Goal: Find specific page/section

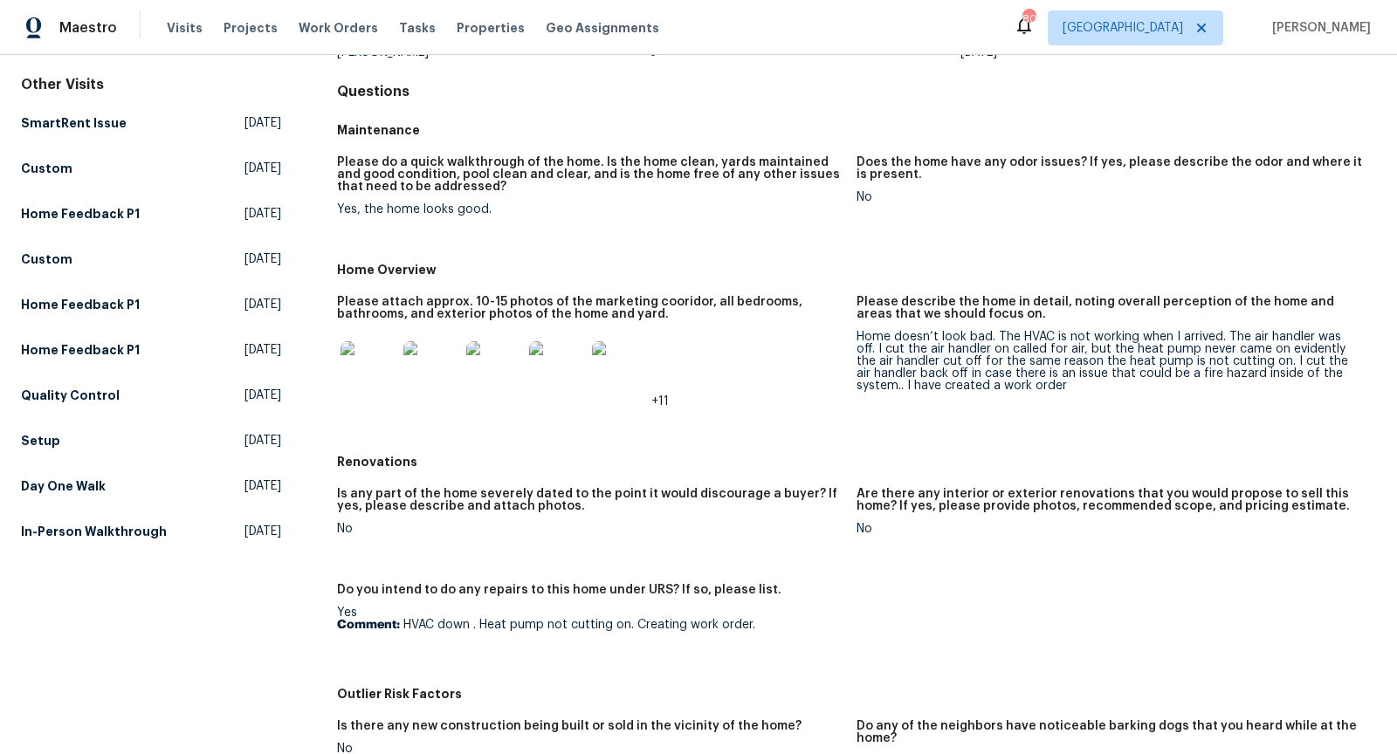
scroll to position [161, 0]
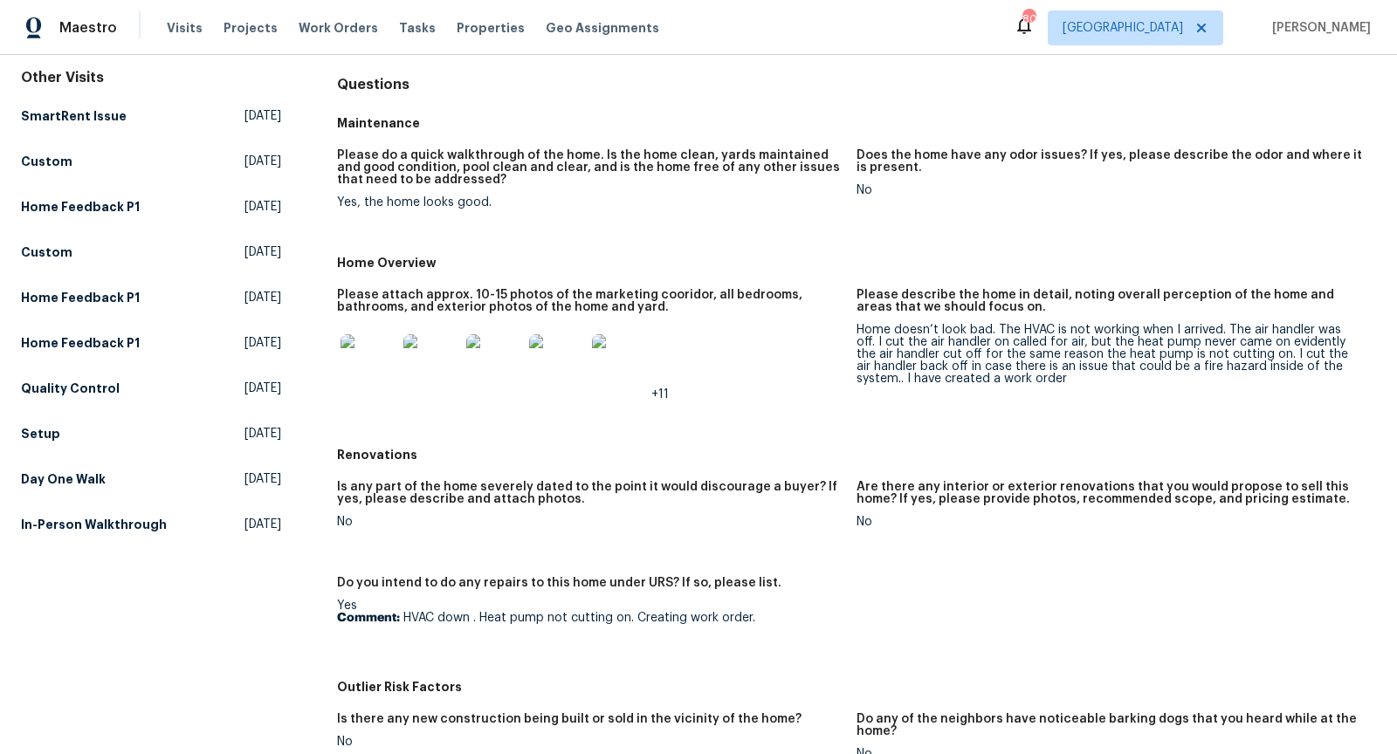
click at [368, 368] on img at bounding box center [368, 362] width 56 height 56
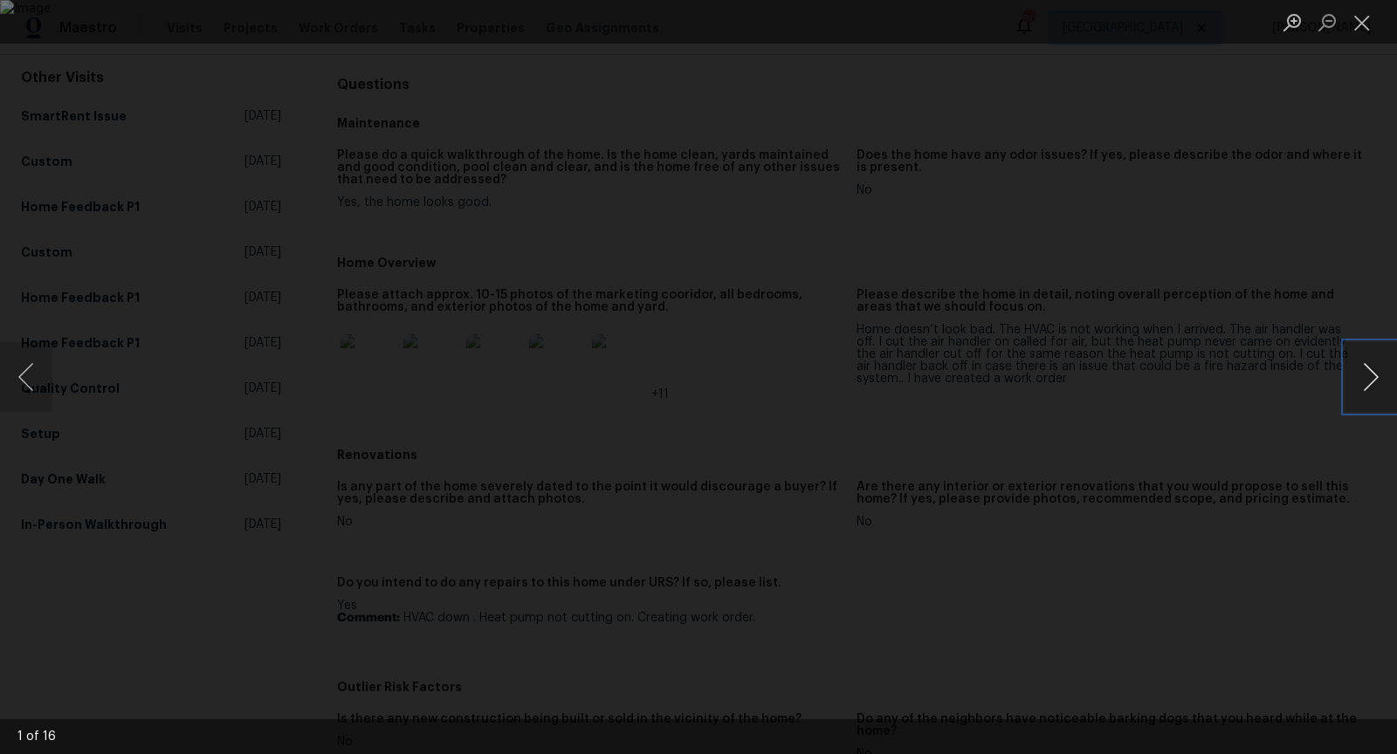
click at [1373, 372] on button "Next image" at bounding box center [1370, 377] width 52 height 70
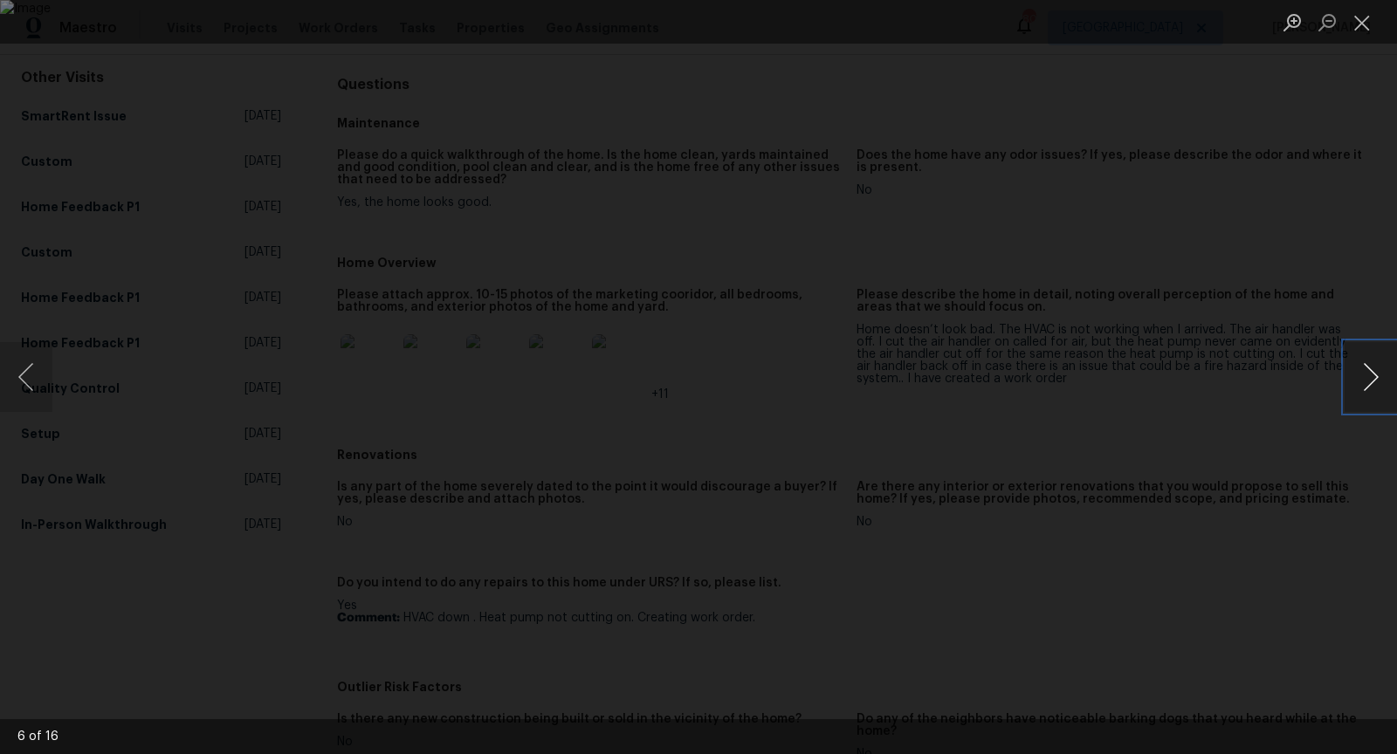
click at [1373, 372] on button "Next image" at bounding box center [1370, 377] width 52 height 70
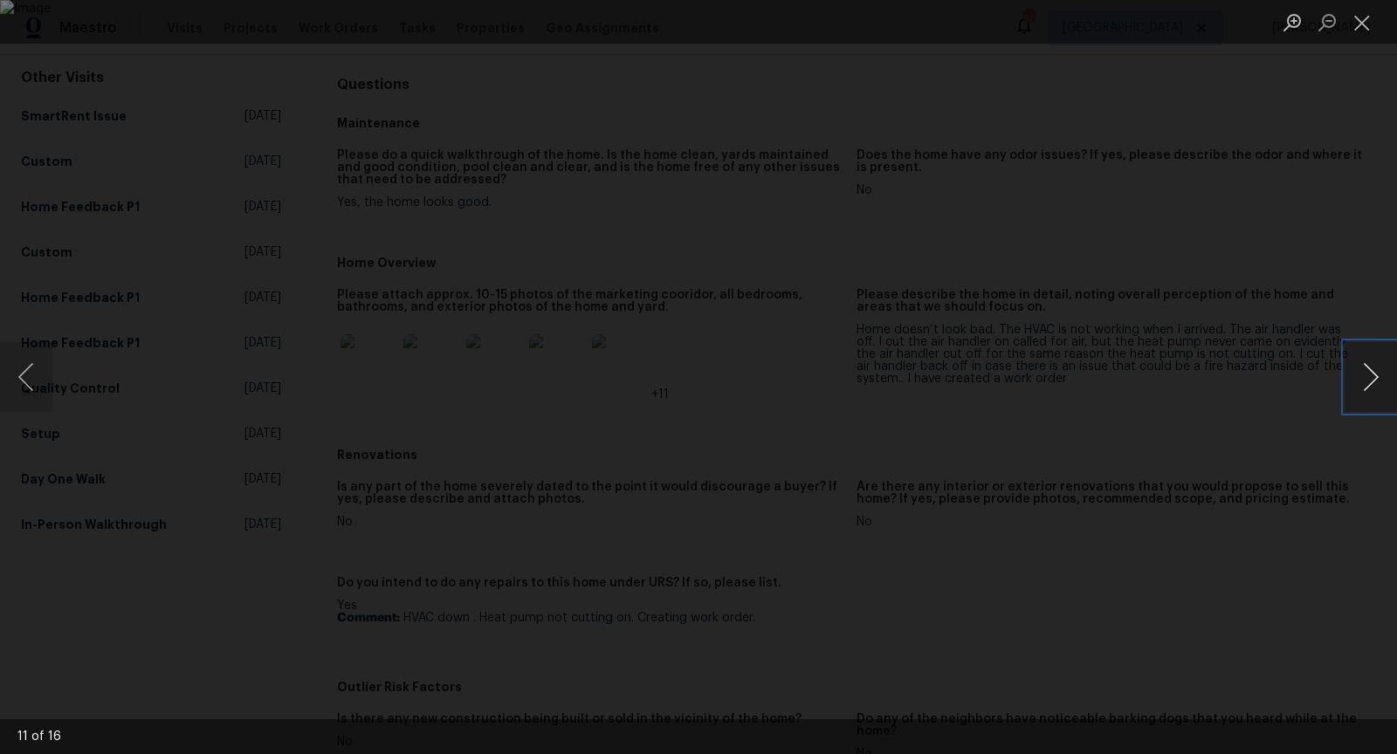
click at [1373, 372] on button "Next image" at bounding box center [1370, 377] width 52 height 70
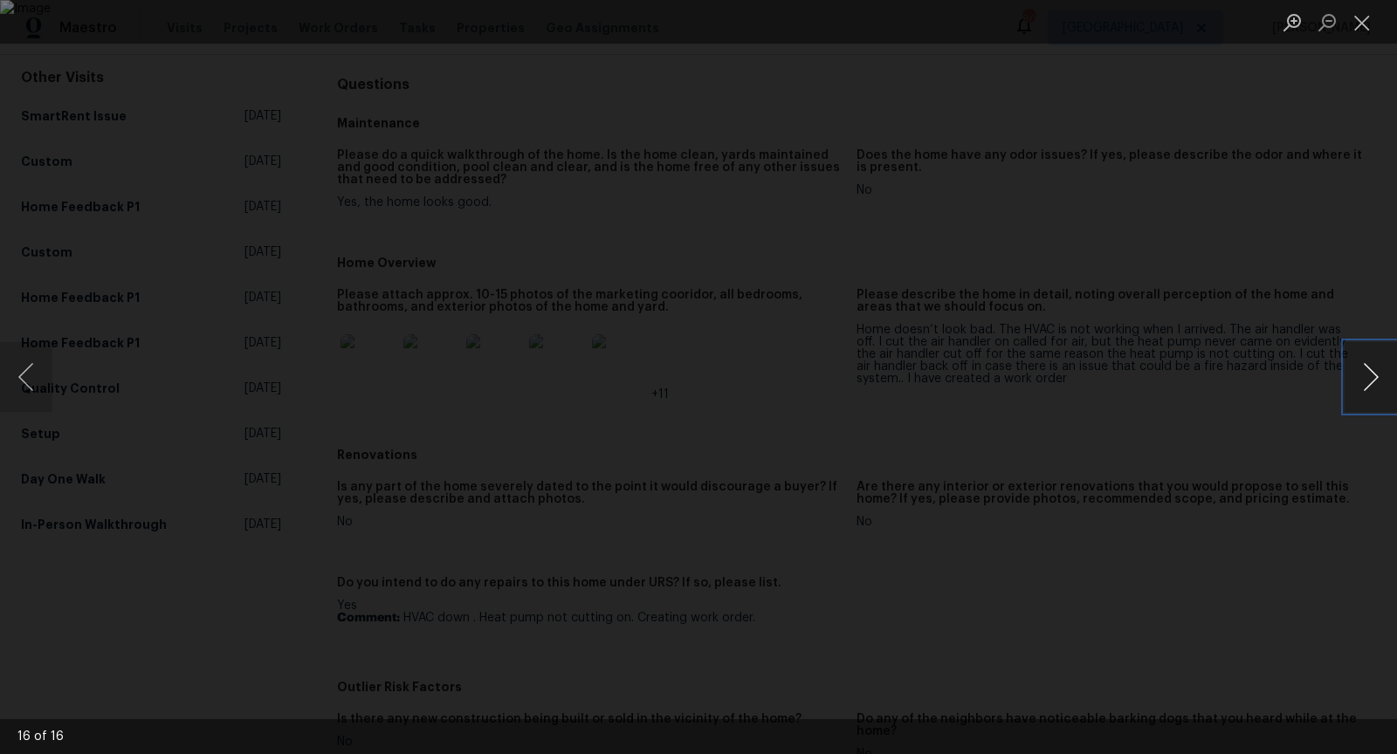
click at [1373, 372] on button "Next image" at bounding box center [1370, 377] width 52 height 70
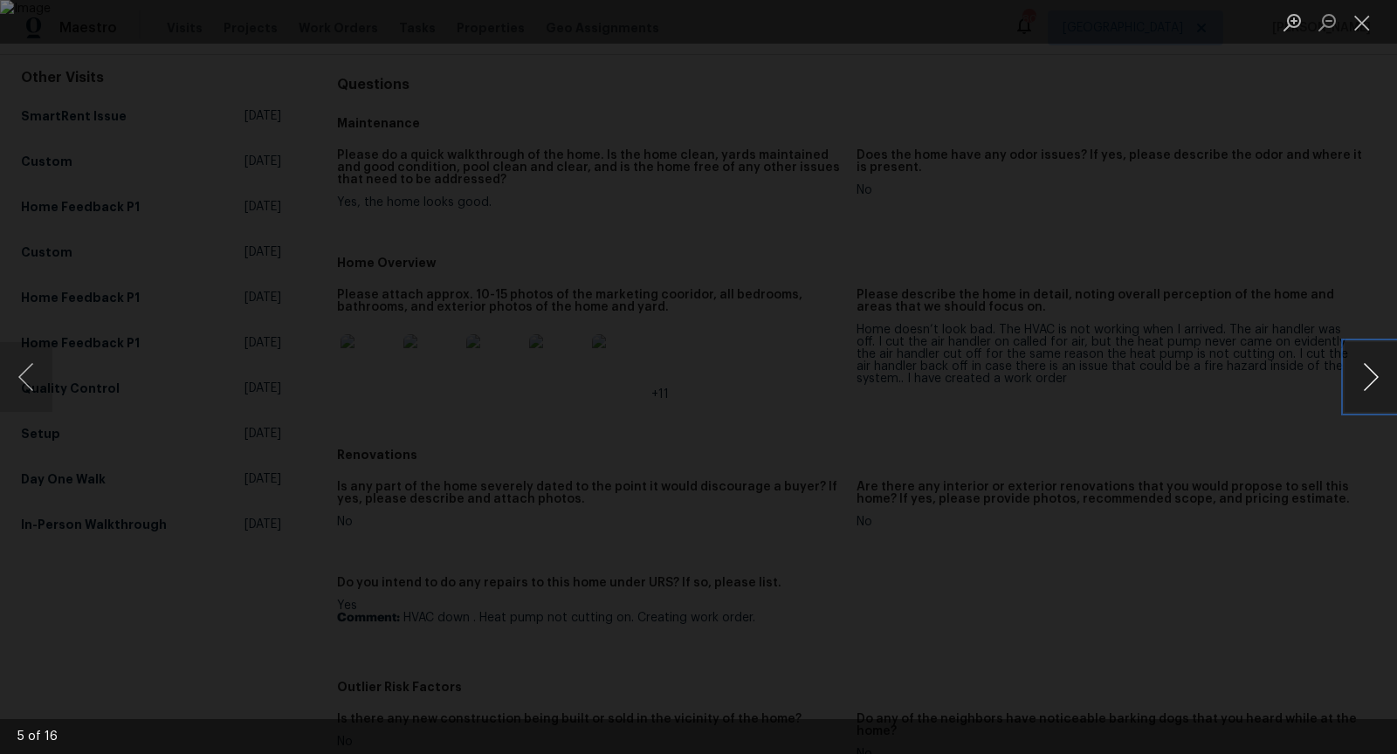
click at [1373, 372] on button "Next image" at bounding box center [1370, 377] width 52 height 70
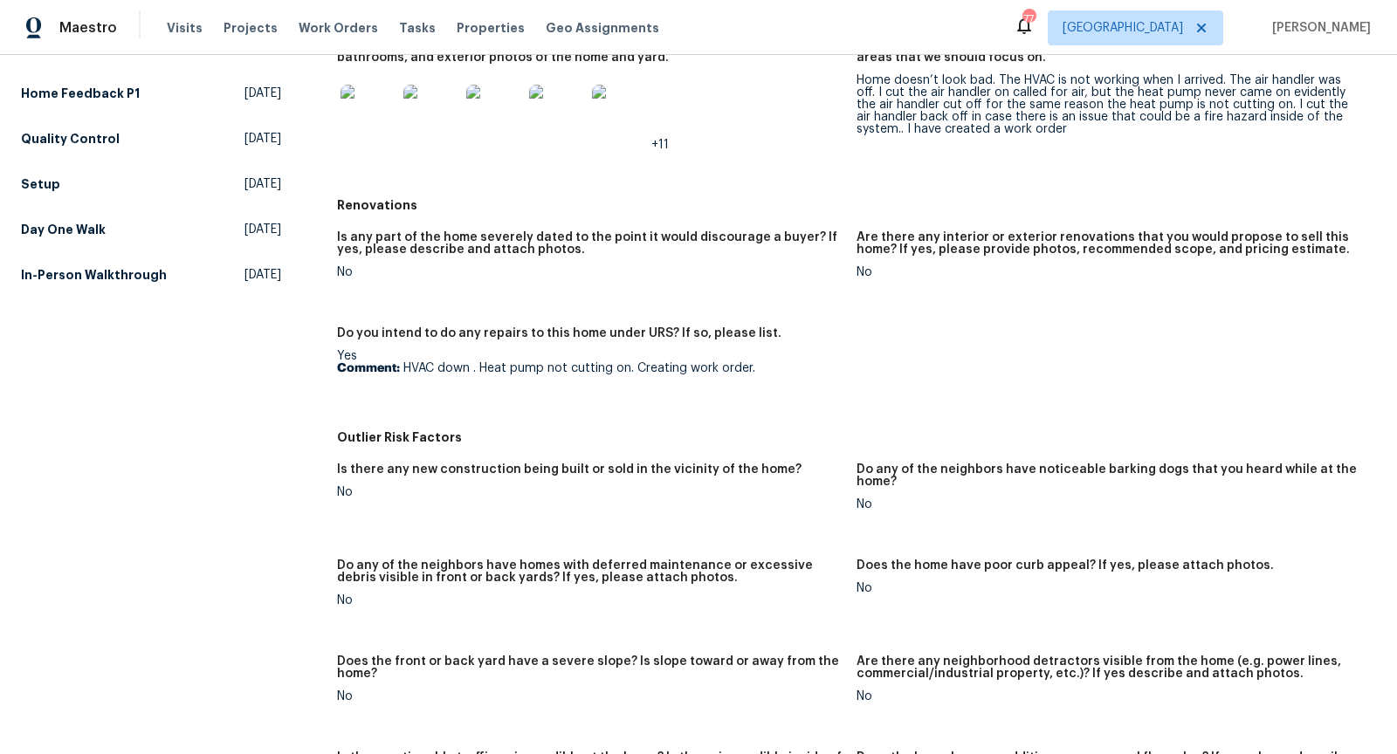
scroll to position [877, 0]
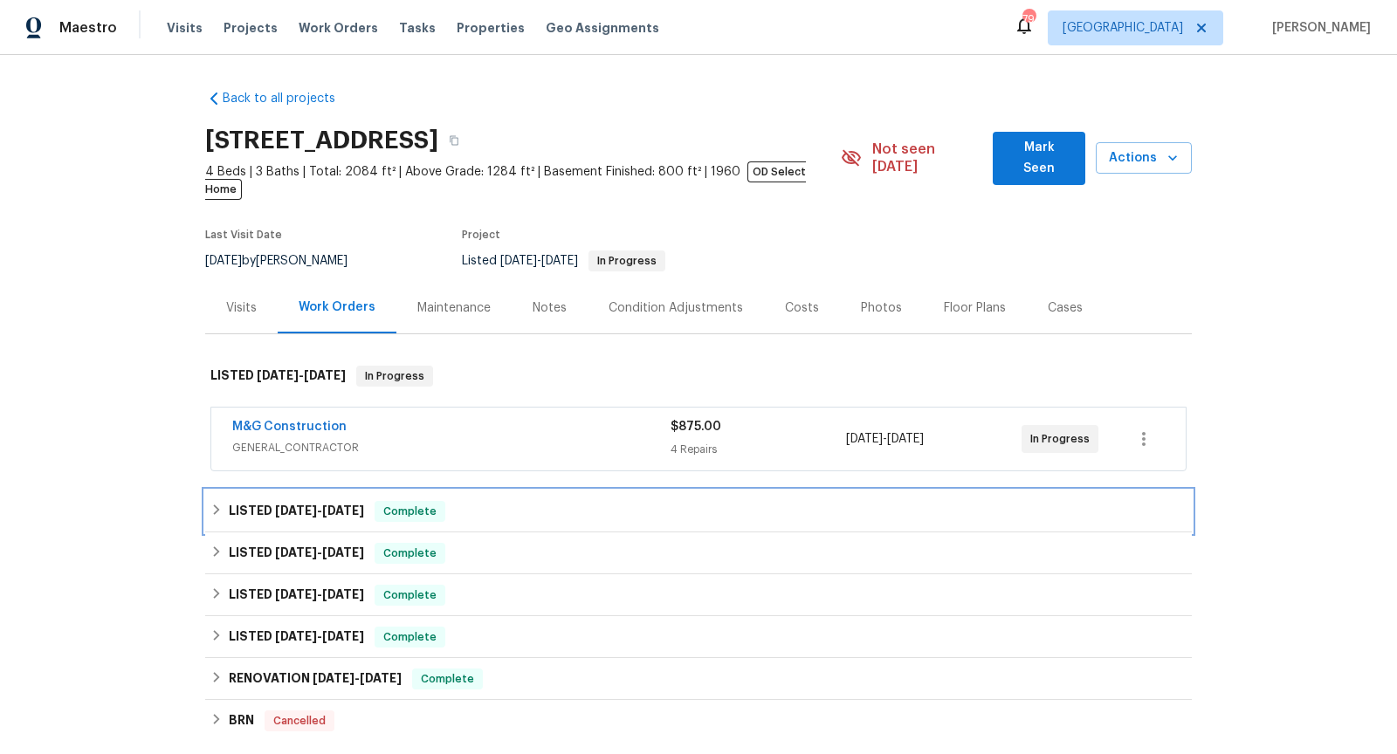
click at [559, 501] on div "LISTED [DATE] - [DATE] Complete" at bounding box center [698, 511] width 976 height 21
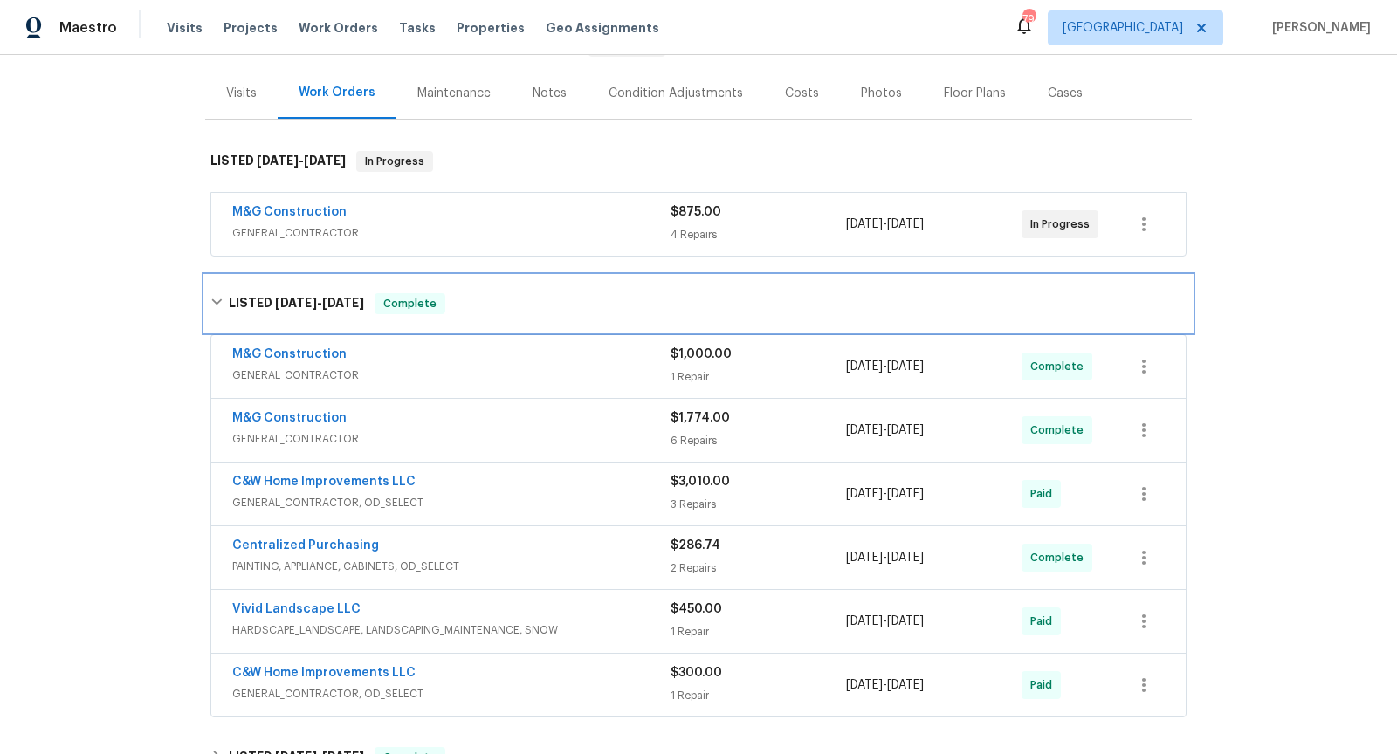
scroll to position [222, 0]
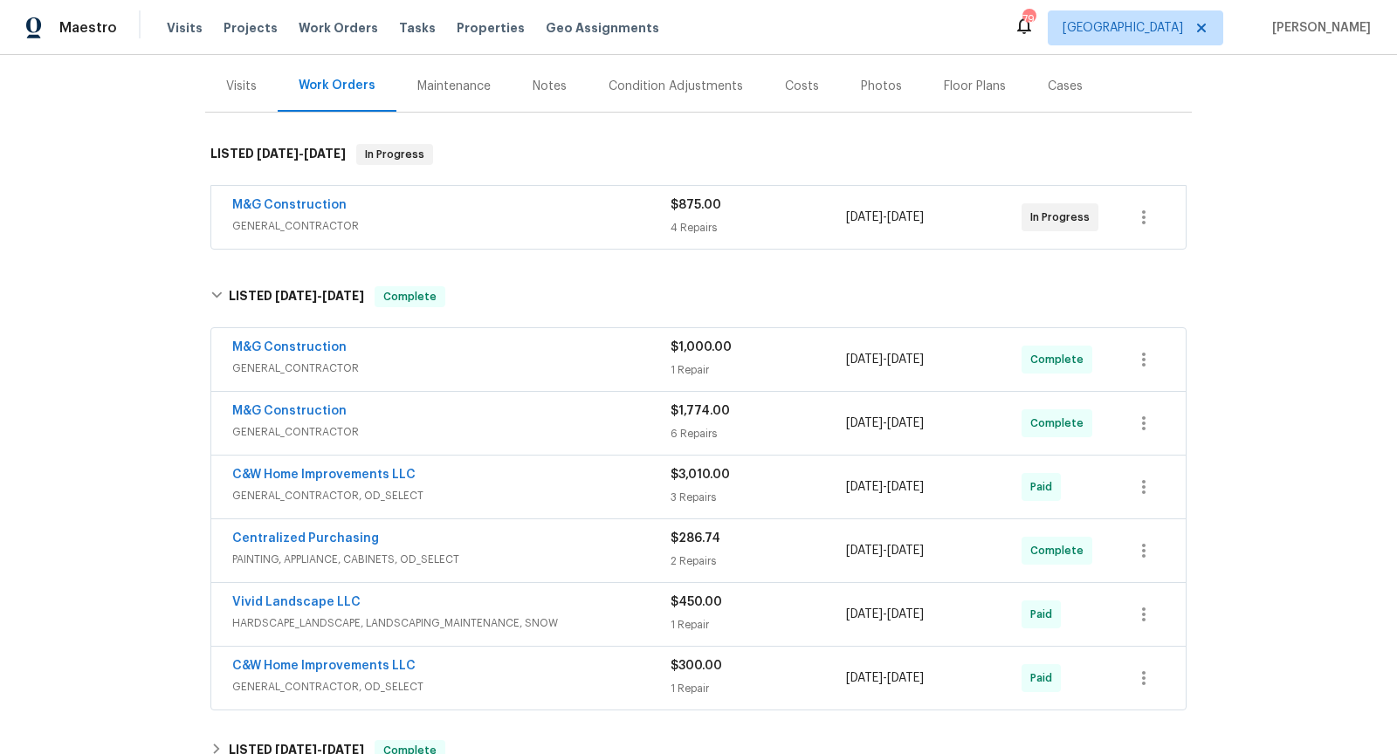
click at [560, 224] on div "M&G Construction GENERAL_CONTRACTOR $875.00 4 Repairs [DATE] - [DATE] In Progre…" at bounding box center [698, 217] width 974 height 63
click at [565, 217] on span "GENERAL_CONTRACTOR" at bounding box center [451, 225] width 438 height 17
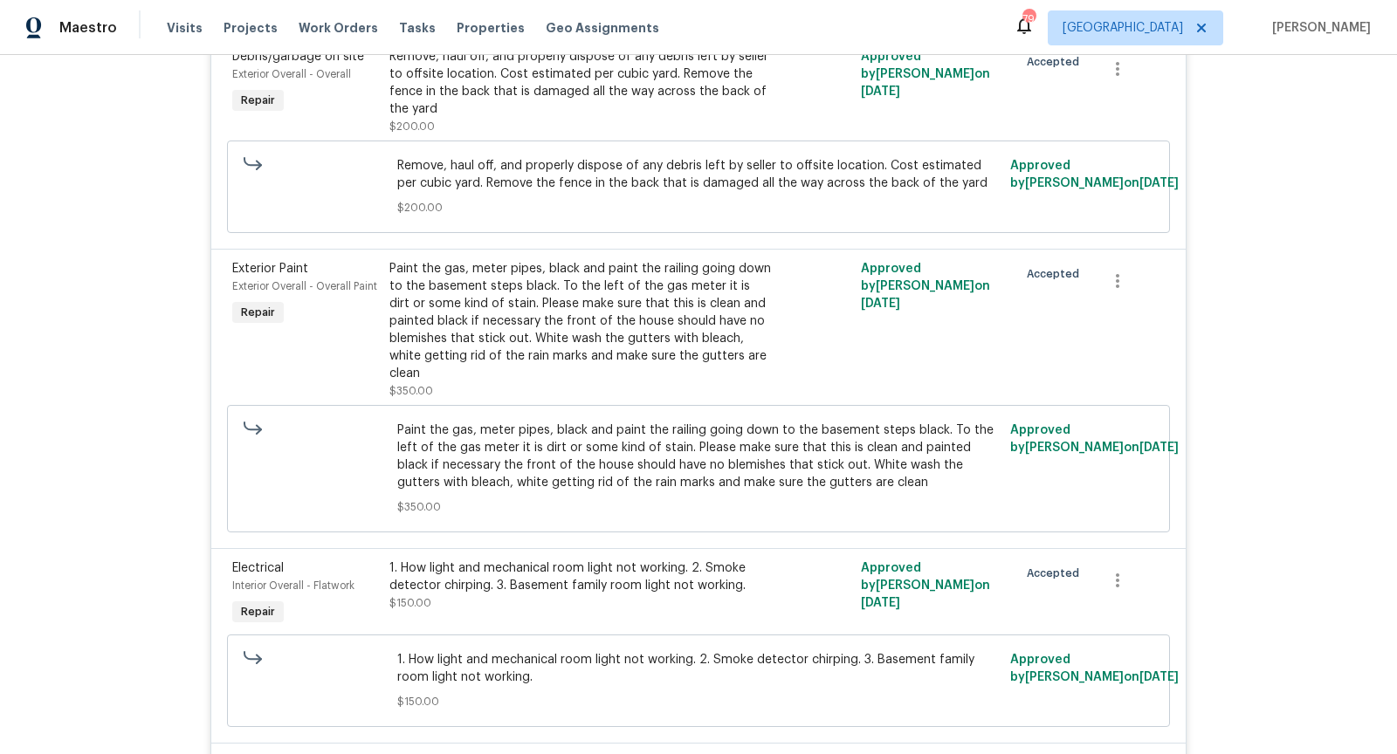
scroll to position [0, 0]
